Goal: Check status: Check status

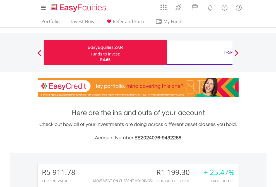
click at [91, 53] on div "Funds to invest:" at bounding box center [106, 54] width 30 height 6
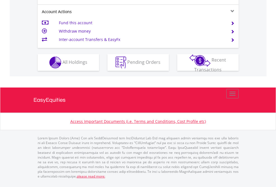
scroll to position [534, 0]
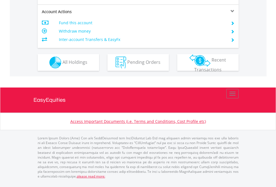
scroll to position [523, 0]
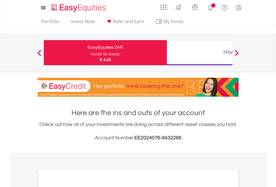
scroll to position [335, 0]
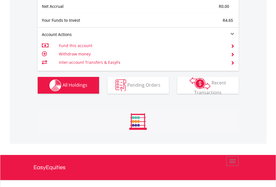
scroll to position [53, 87]
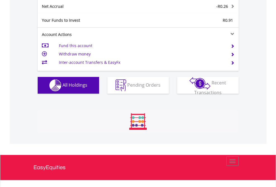
scroll to position [53, 87]
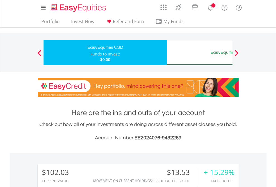
scroll to position [53, 87]
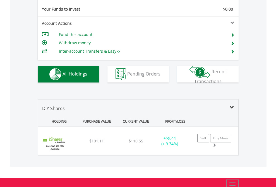
scroll to position [620, 0]
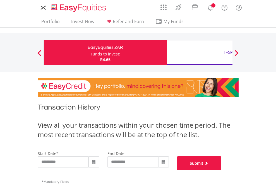
click at [221, 170] on button "Submit" at bounding box center [199, 163] width 44 height 14
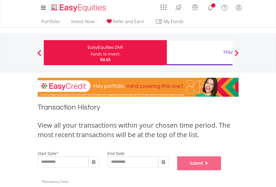
scroll to position [226, 0]
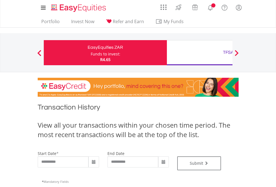
click at [199, 53] on div "TFSA" at bounding box center [228, 52] width 116 height 8
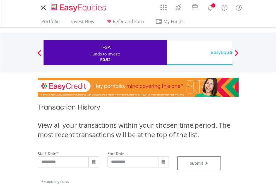
type input "**********"
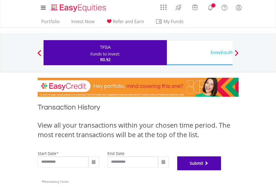
click at [221, 170] on button "Submit" at bounding box center [199, 163] width 44 height 14
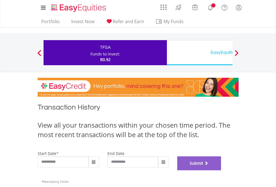
scroll to position [226, 0]
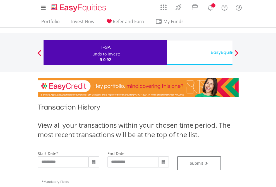
click at [199, 53] on div "EasyEquities USD" at bounding box center [228, 52] width 116 height 8
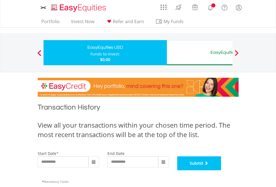
click at [221, 170] on button "Submit" at bounding box center [199, 163] width 44 height 14
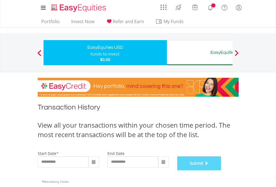
scroll to position [226, 0]
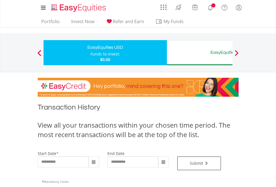
click at [199, 53] on div "EasyEquities AUD" at bounding box center [228, 52] width 116 height 8
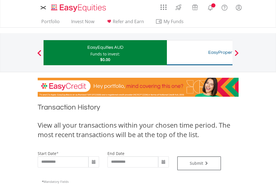
type input "**********"
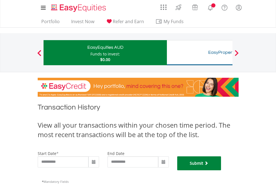
click at [221, 170] on button "Submit" at bounding box center [199, 163] width 44 height 14
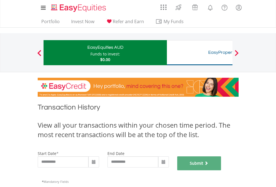
scroll to position [226, 0]
